Goal: Task Accomplishment & Management: Use online tool/utility

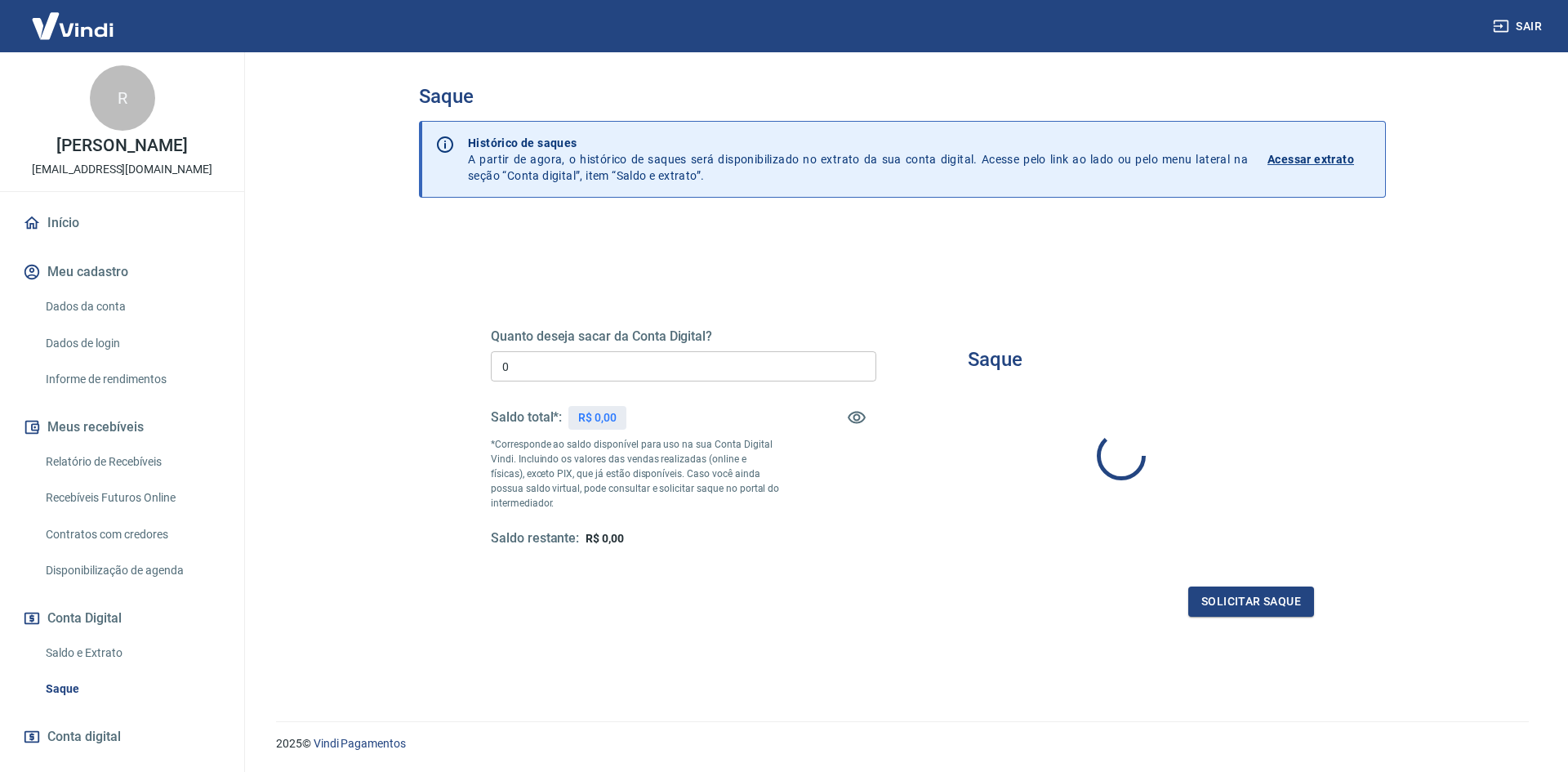
type input "R$ 0,00"
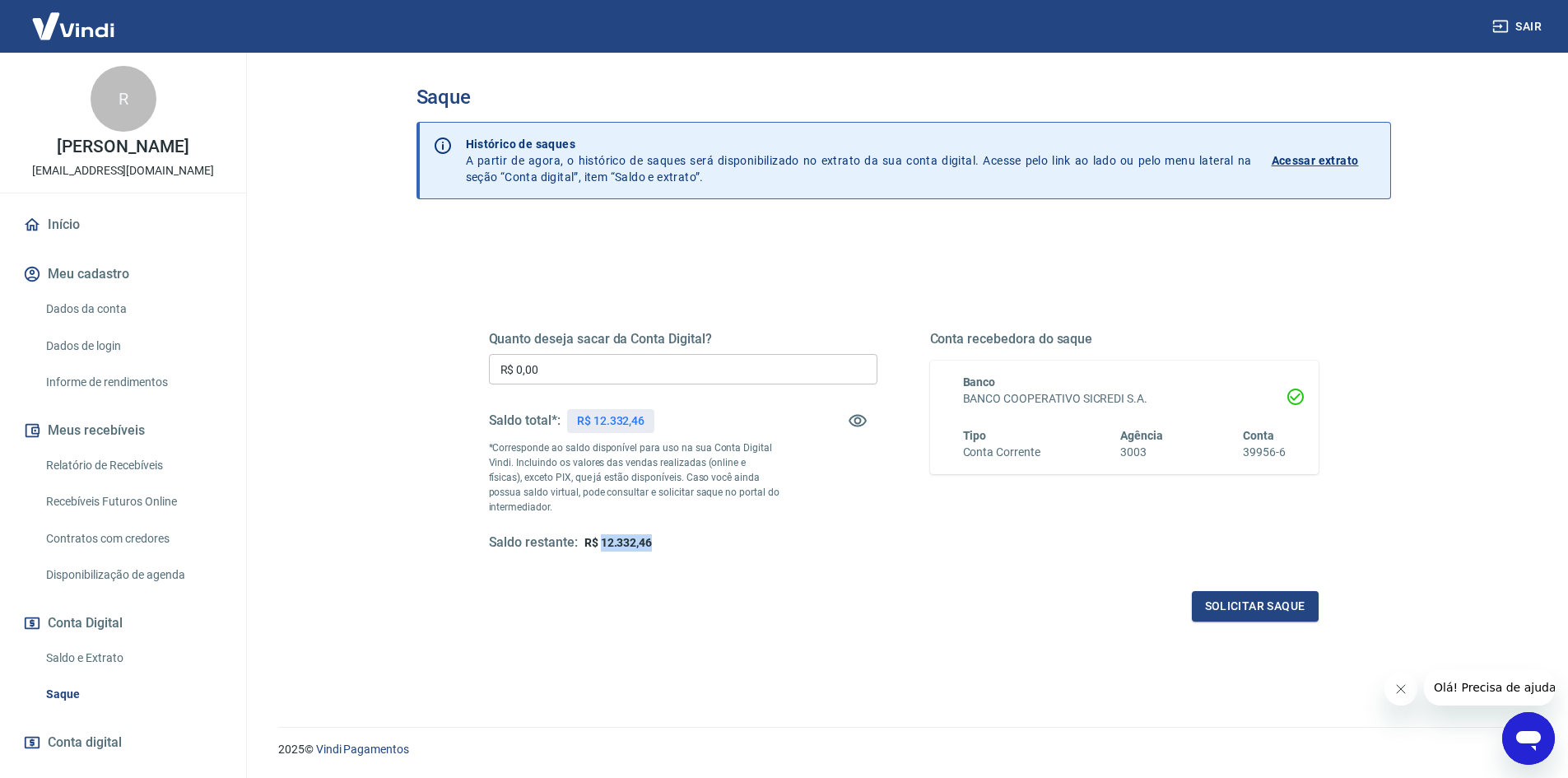
drag, startPoint x: 655, startPoint y: 537, endPoint x: 599, endPoint y: 547, distance: 56.9
click at [599, 547] on div "Saldo restante: R$ 12.332,46" at bounding box center [683, 542] width 388 height 17
copy span "12.332,46"
